Goal: Information Seeking & Learning: Learn about a topic

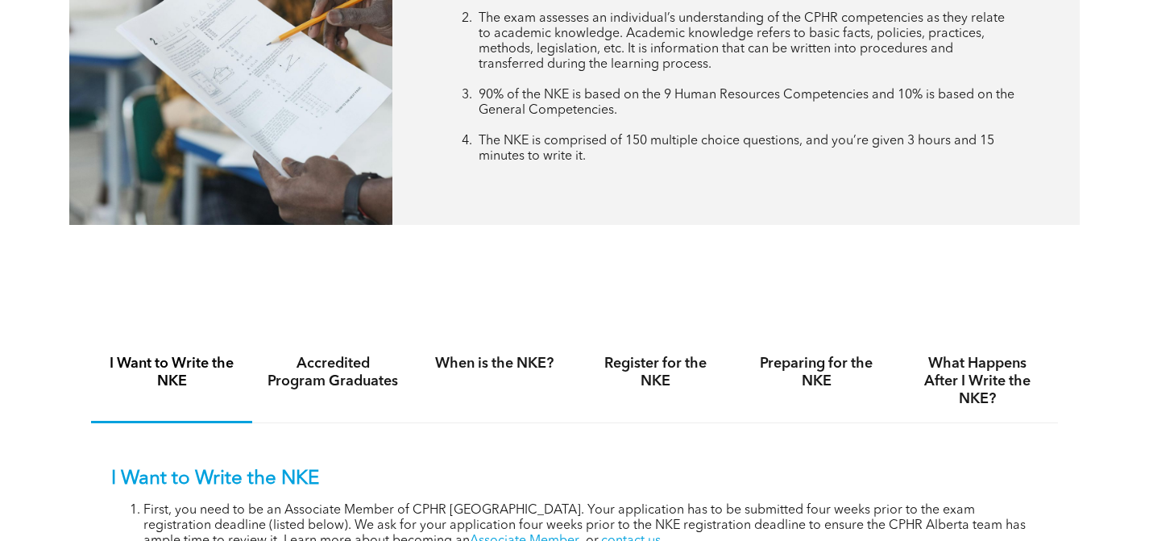
scroll to position [795, 0]
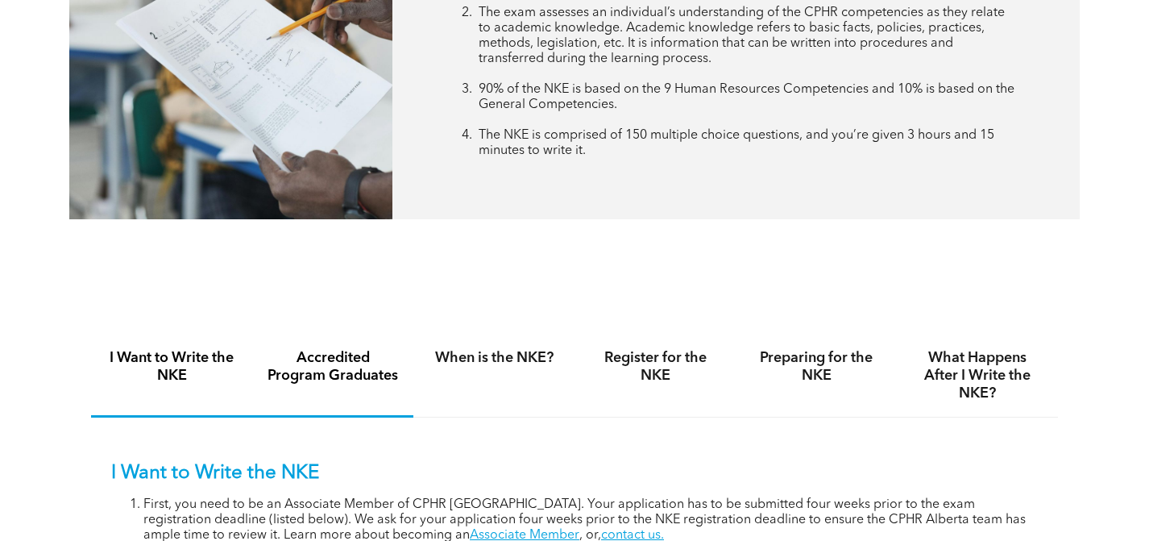
click at [320, 367] on h4 "Accredited Program Graduates" at bounding box center [333, 366] width 132 height 35
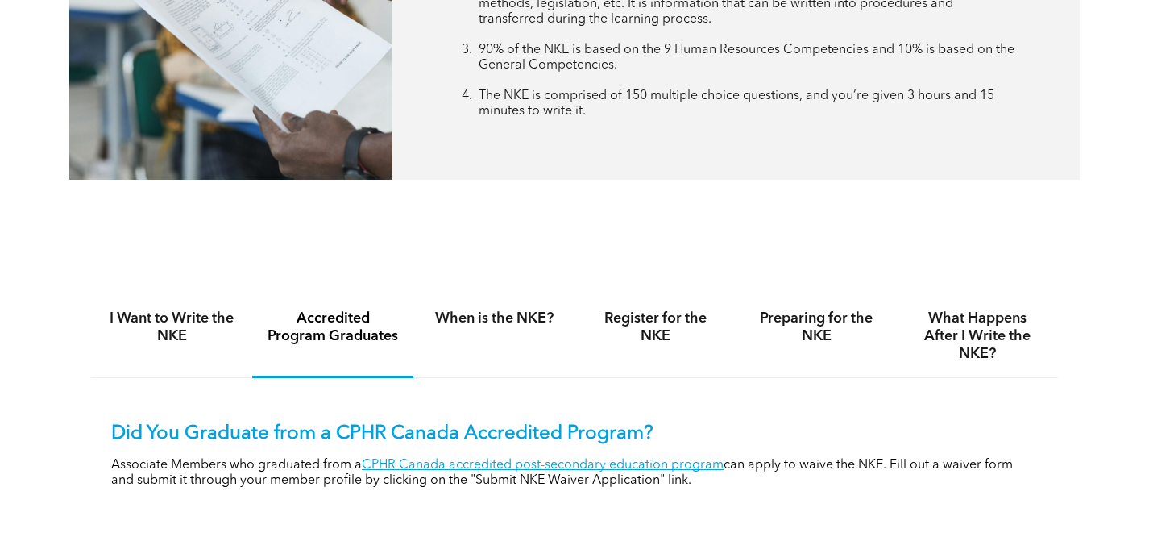
scroll to position [840, 0]
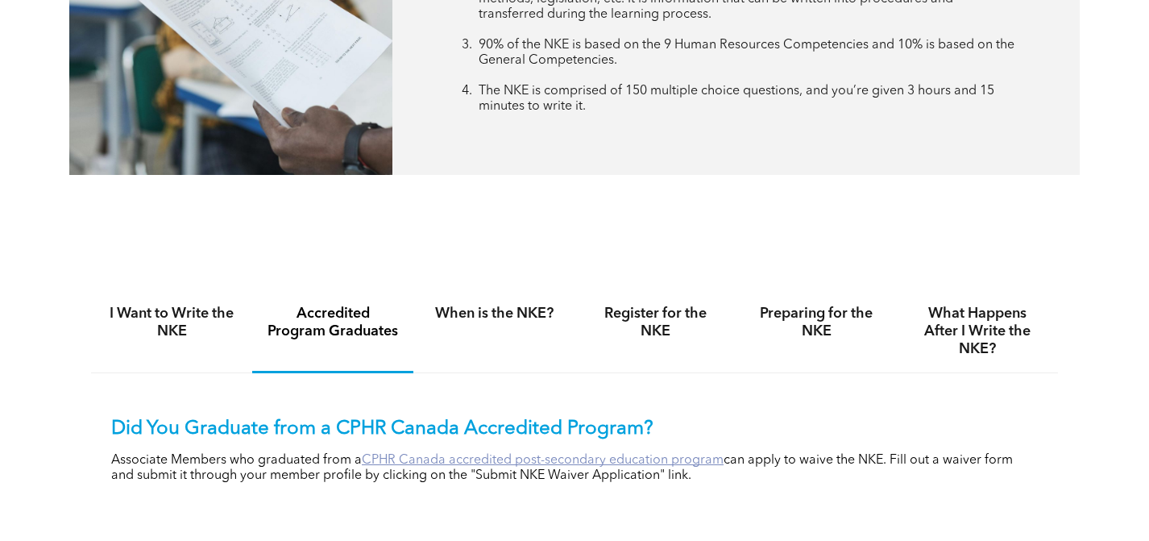
click at [427, 458] on link "CPHR Canada accredited post-secondary education program" at bounding box center [543, 460] width 362 height 13
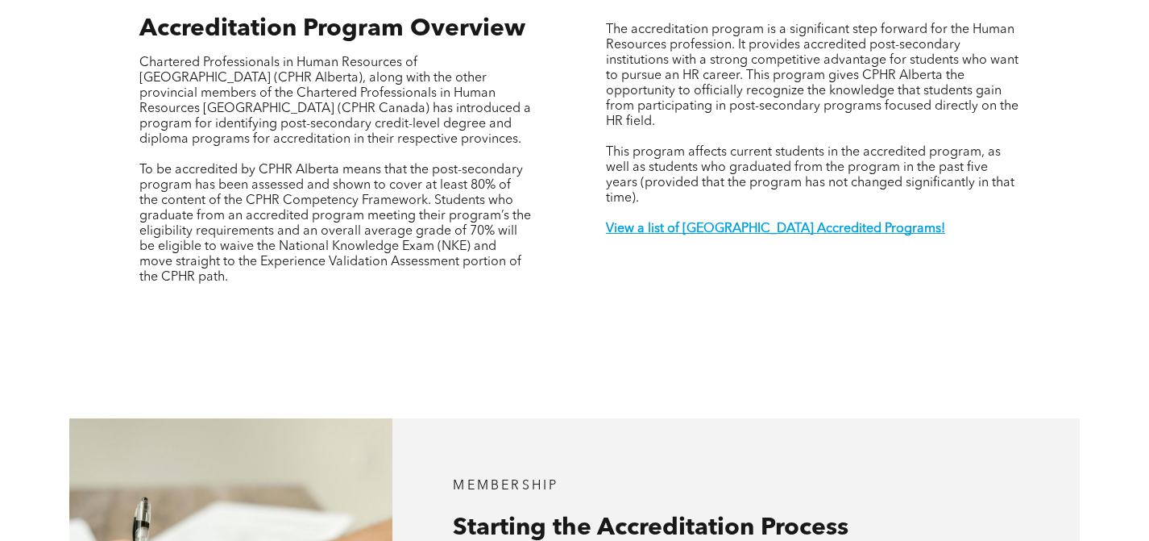
scroll to position [591, 0]
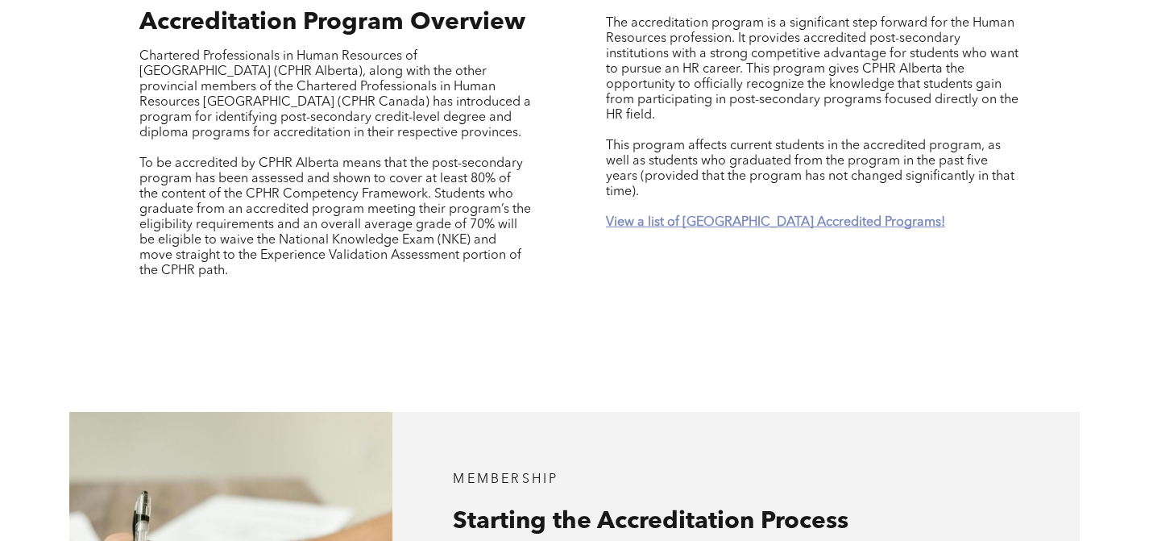
click at [789, 216] on strong "View a list of [GEOGRAPHIC_DATA] Accredited Programs!" at bounding box center [775, 222] width 339 height 13
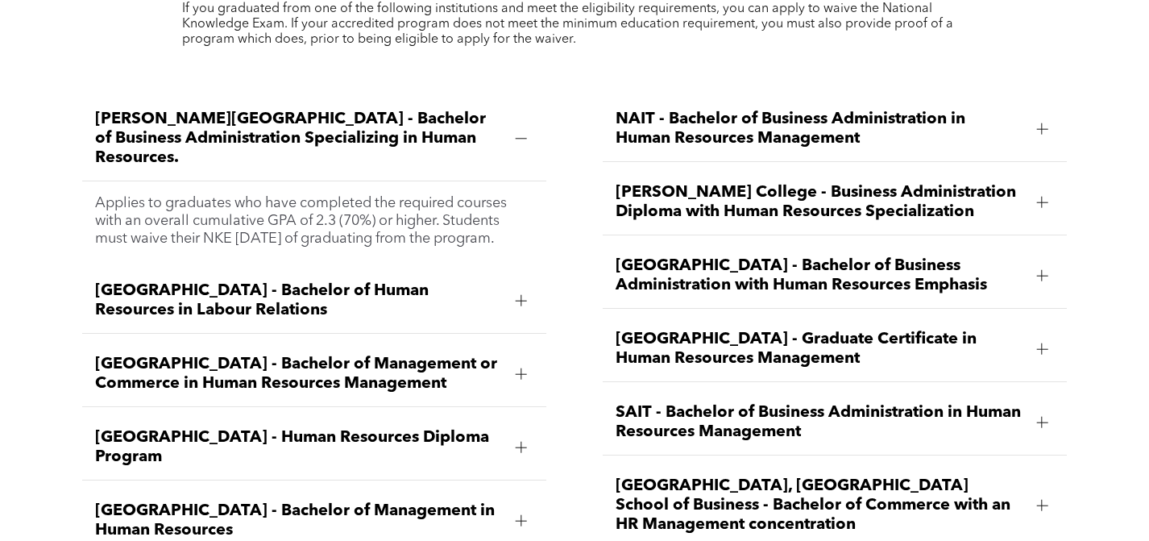
scroll to position [2229, 0]
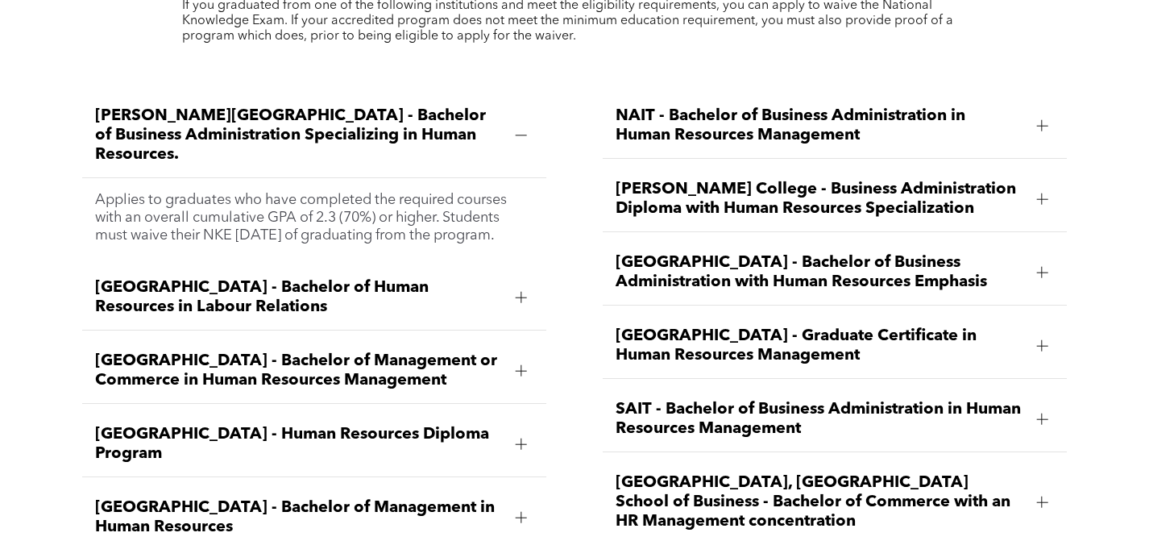
click at [523, 438] on div at bounding box center [521, 443] width 11 height 11
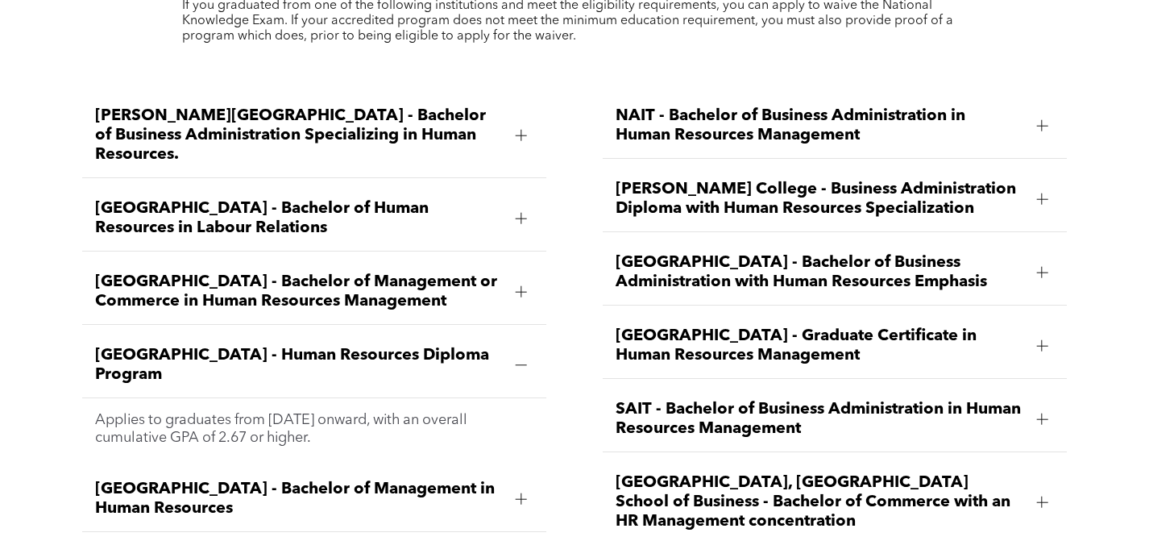
click at [525, 498] on div at bounding box center [521, 498] width 11 height 1
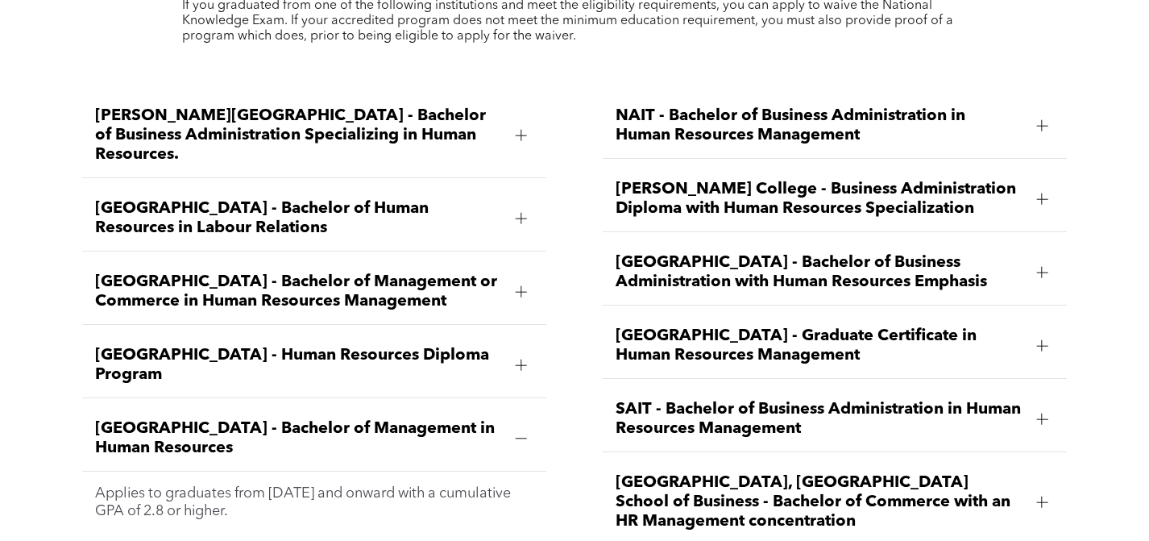
click at [523, 359] on div at bounding box center [521, 364] width 11 height 11
